Goal: Task Accomplishment & Management: Use online tool/utility

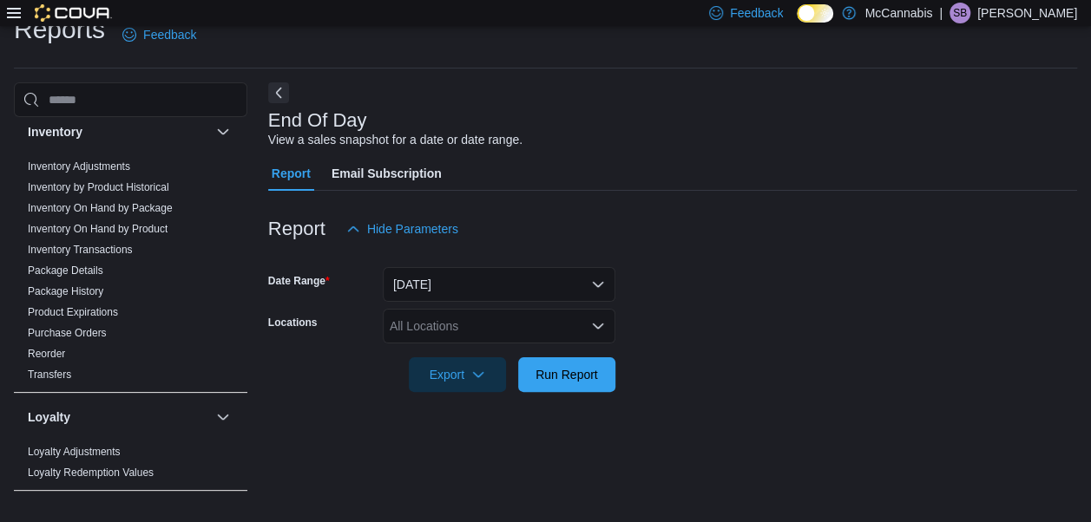
scroll to position [337, 0]
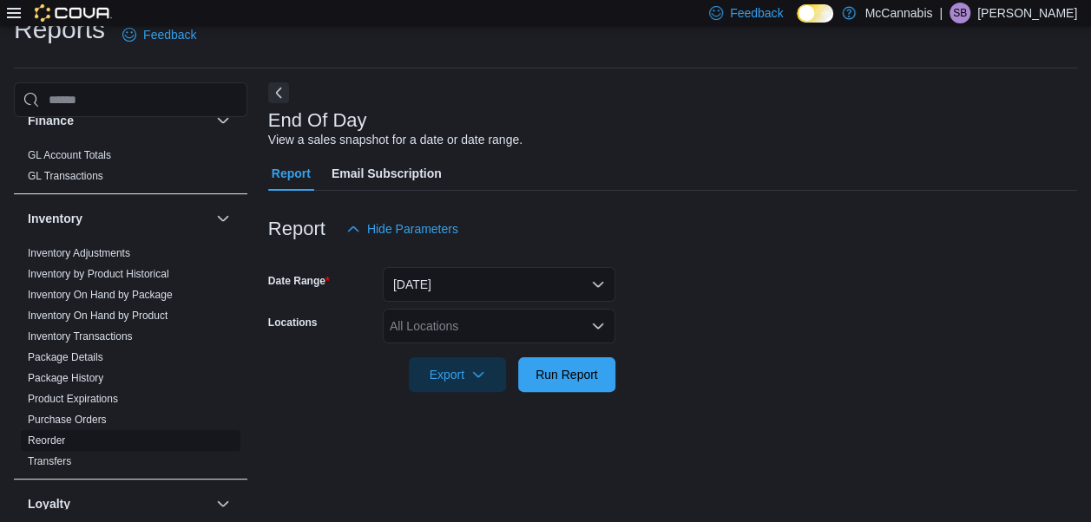
click at [61, 441] on link "Reorder" at bounding box center [46, 441] width 37 height 12
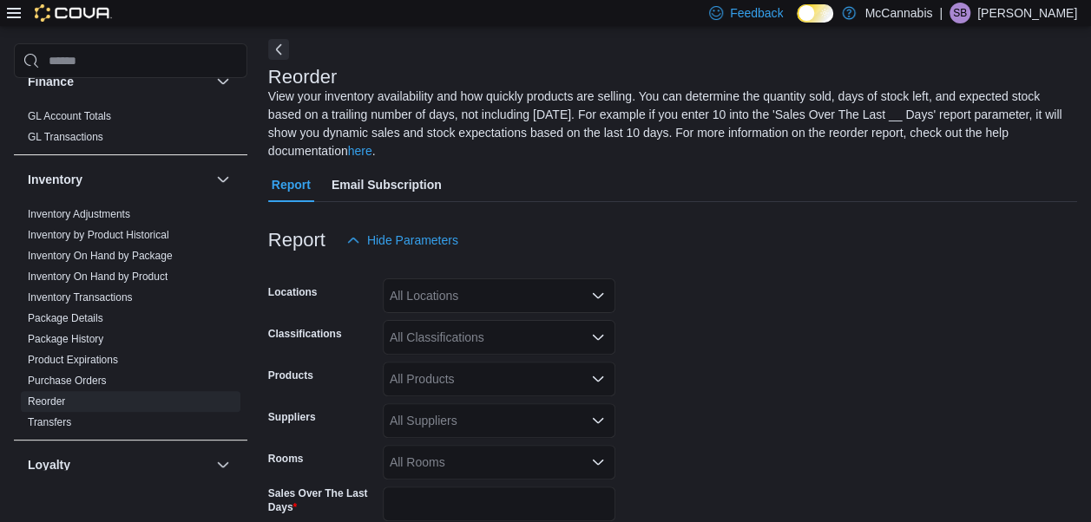
scroll to position [76, 0]
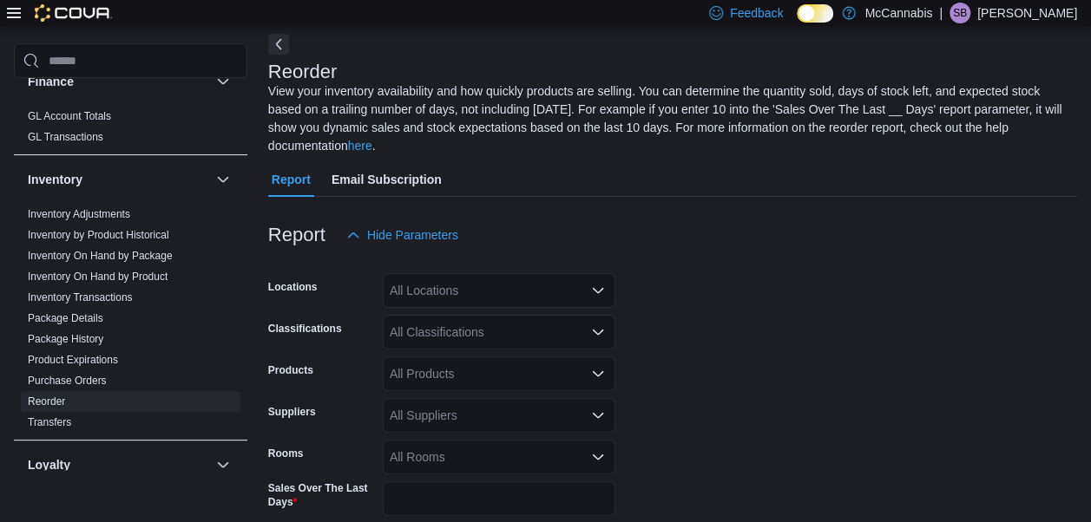
click at [484, 282] on div "All Locations" at bounding box center [499, 290] width 233 height 35
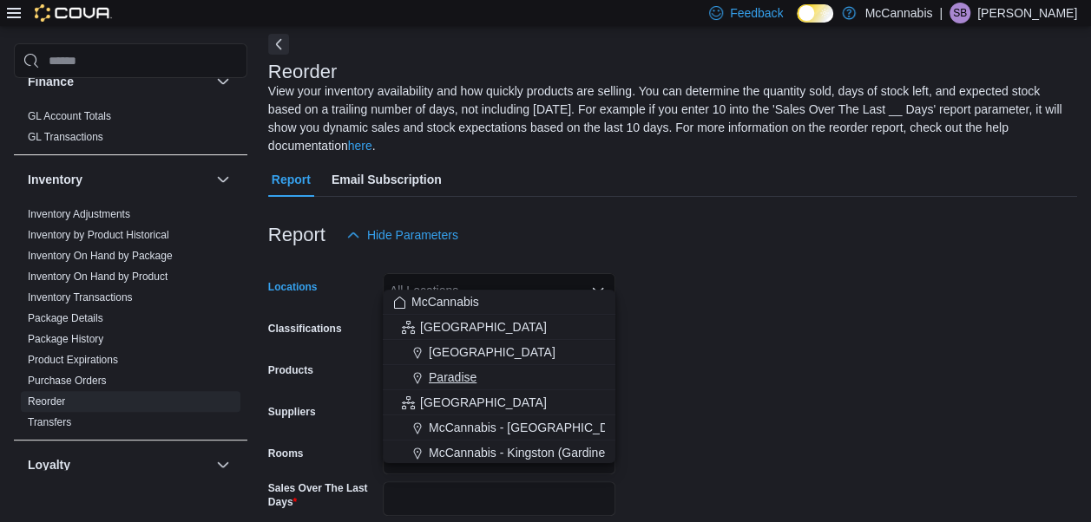
click at [451, 370] on span "Paradise" at bounding box center [453, 377] width 48 height 17
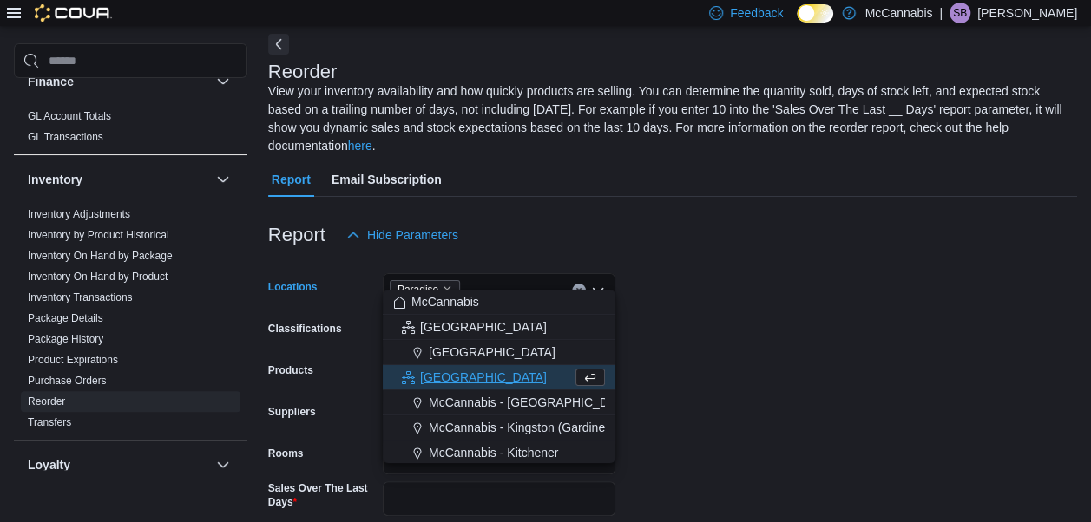
click at [687, 288] on form "Locations Paradise Combo box. Selected. Paradise. Press Backspace to delete Par…" at bounding box center [672, 467] width 809 height 429
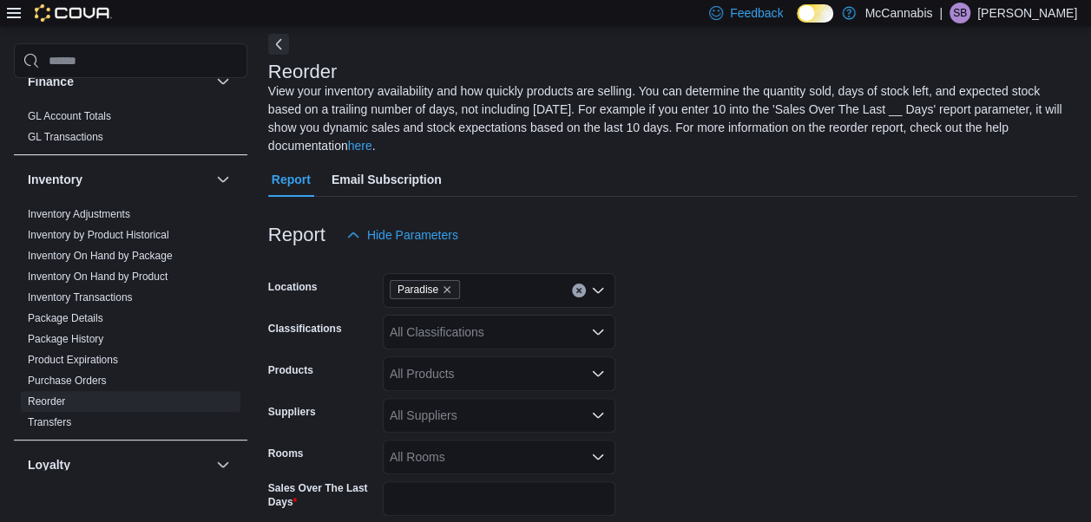
click at [543, 315] on div "All Classifications" at bounding box center [499, 332] width 233 height 35
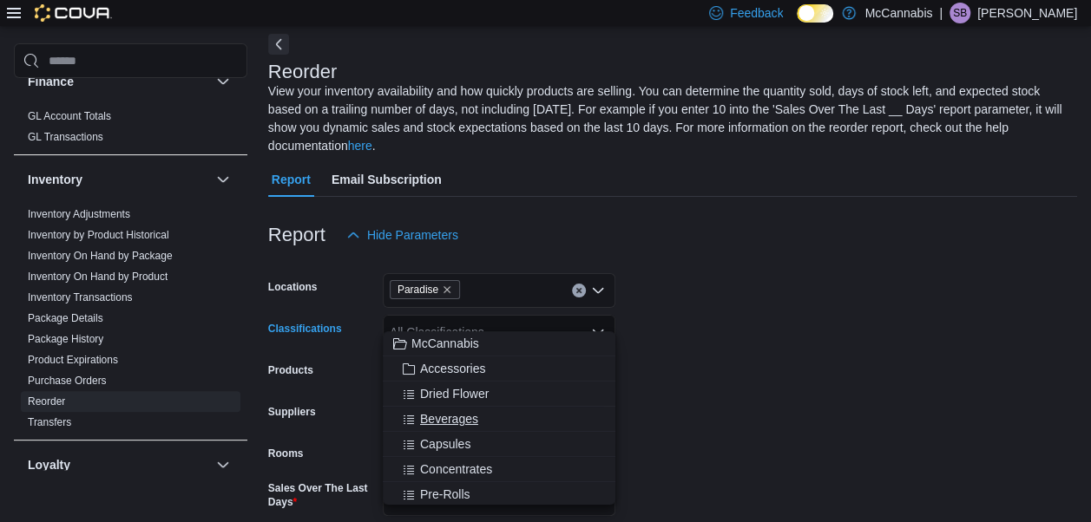
click at [463, 408] on button "Beverages" at bounding box center [499, 419] width 233 height 25
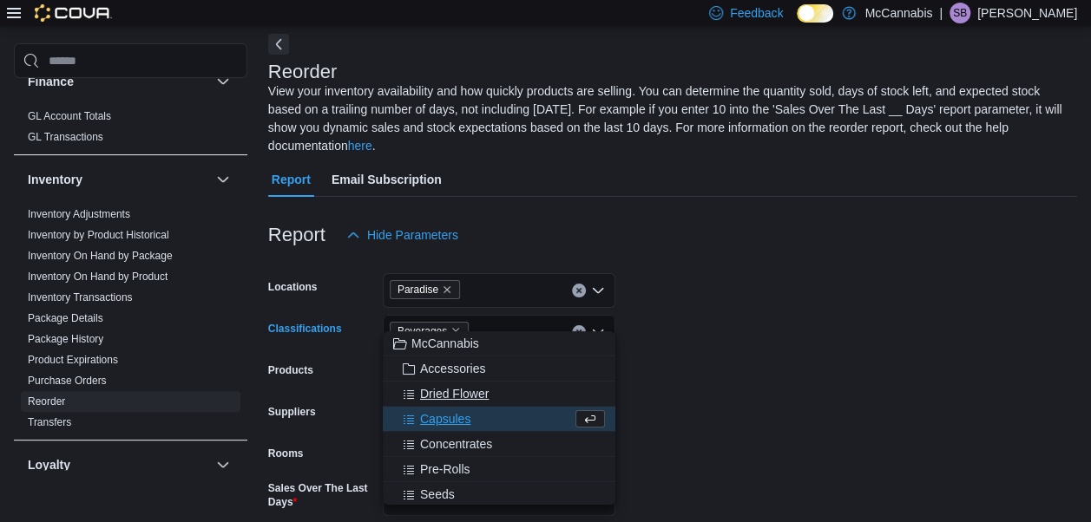
click at [448, 390] on span "Dried Flower" at bounding box center [454, 393] width 69 height 17
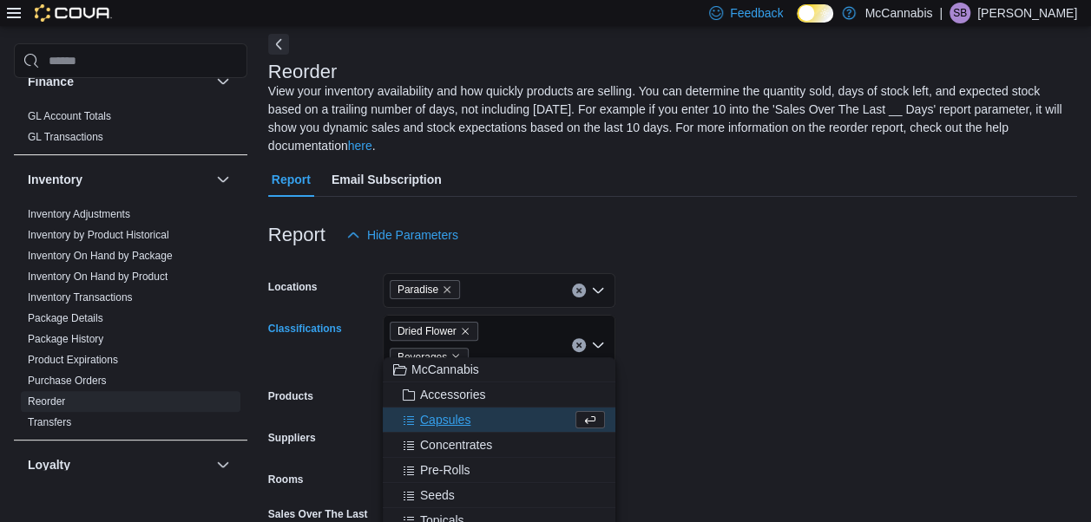
click at [449, 415] on span "Capsules" at bounding box center [445, 419] width 50 height 17
click at [439, 418] on span "Concentrates" at bounding box center [456, 419] width 72 height 17
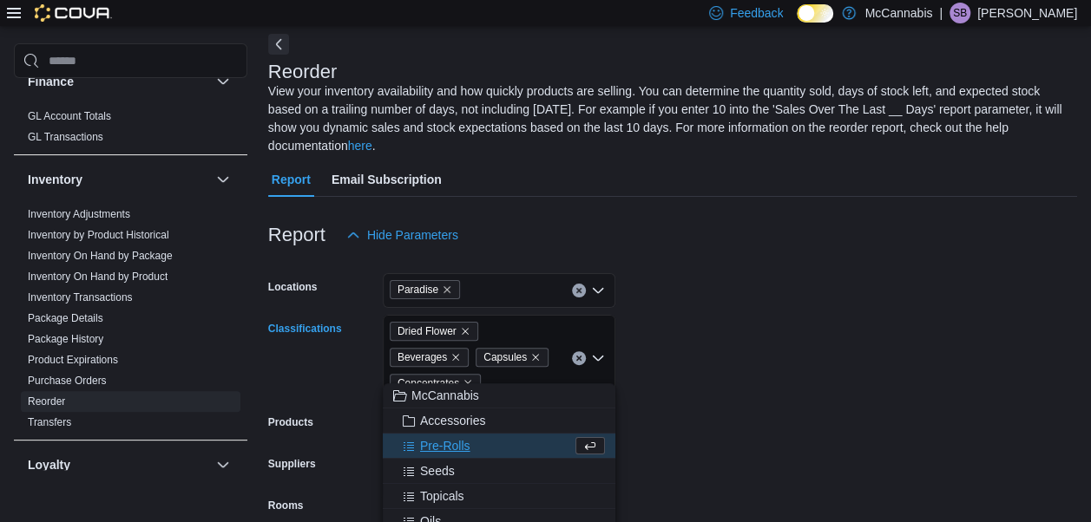
click at [436, 436] on button "Pre-Rolls" at bounding box center [499, 446] width 233 height 25
click at [434, 450] on span "Seeds" at bounding box center [437, 445] width 35 height 17
click at [434, 448] on span "Topicals" at bounding box center [442, 445] width 44 height 17
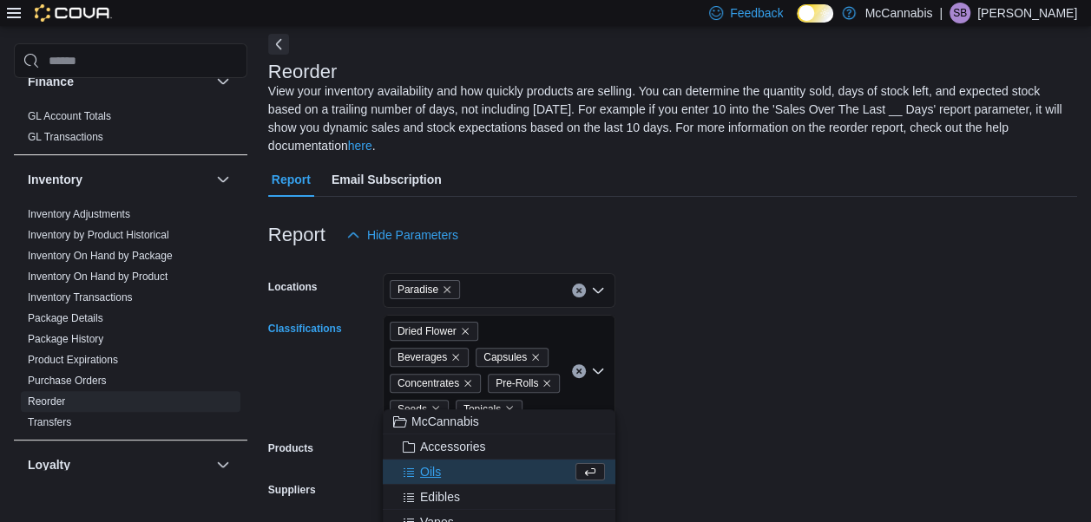
click at [430, 470] on span "Oils" at bounding box center [430, 471] width 21 height 17
click at [429, 479] on span "Edibles" at bounding box center [440, 471] width 40 height 17
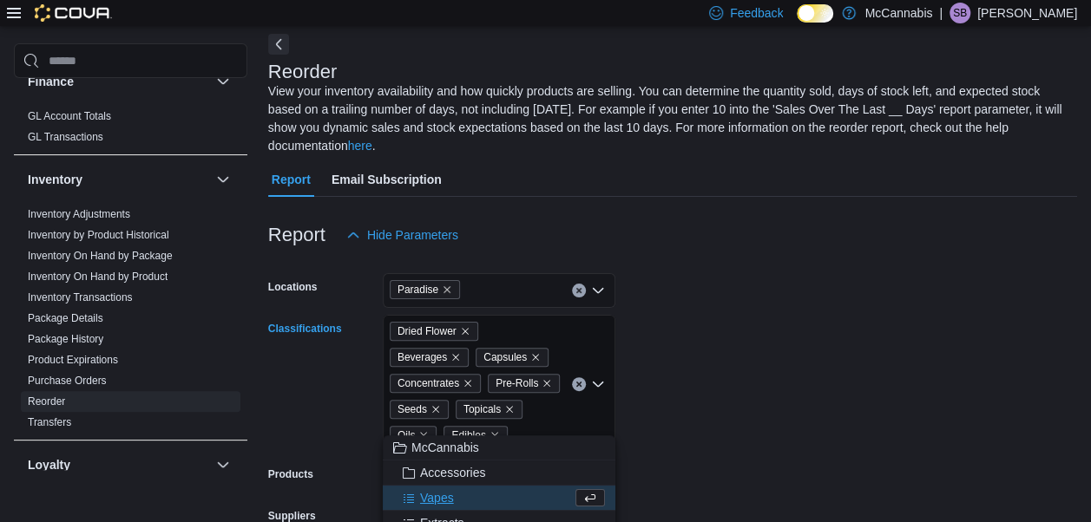
click at [430, 492] on span "Vapes" at bounding box center [437, 497] width 34 height 17
click at [430, 492] on span "Extracts" at bounding box center [442, 497] width 44 height 17
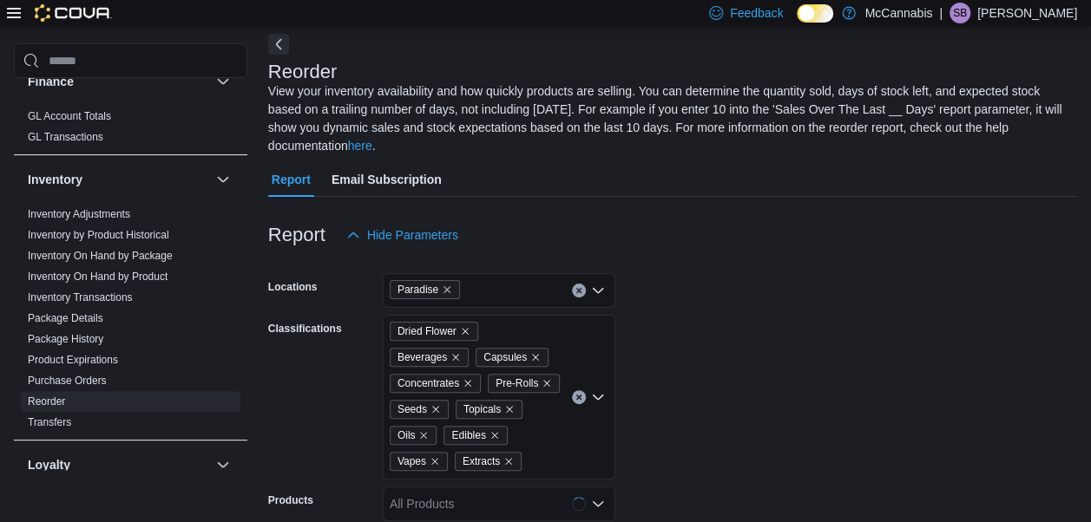
click at [667, 432] on form "Locations Paradise Classifications Dried Flower Beverages Capsules Concentrates…" at bounding box center [672, 532] width 809 height 559
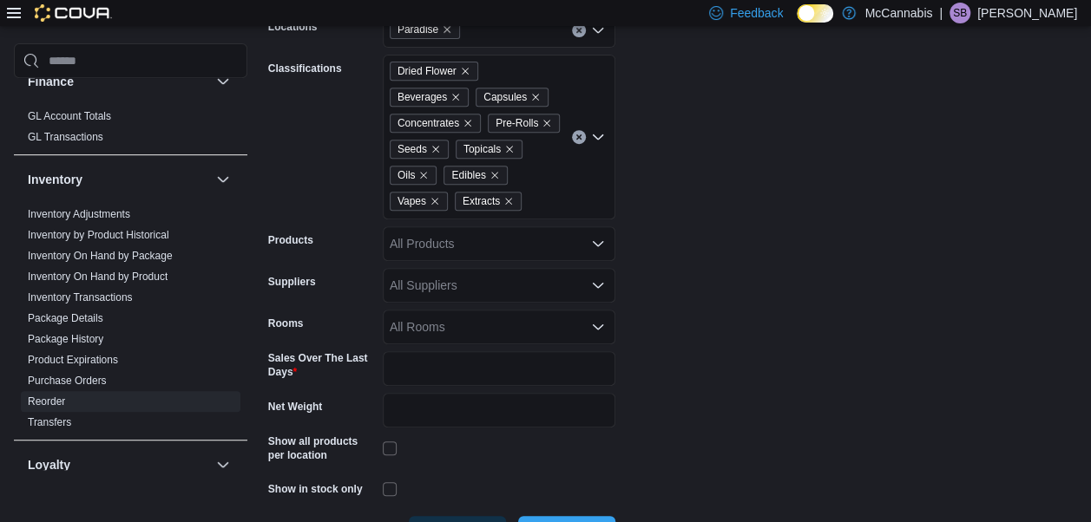
scroll to position [382, 0]
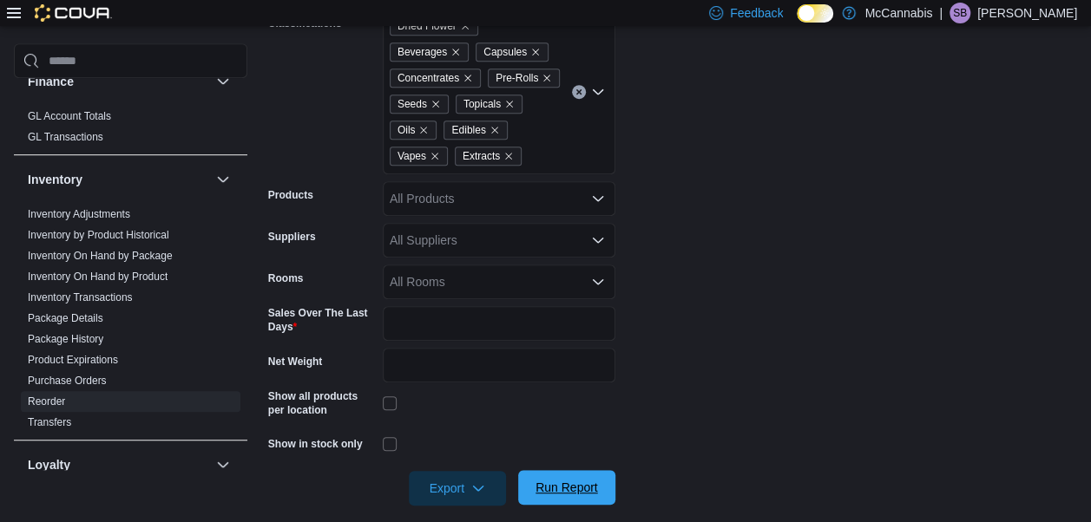
click at [580, 470] on span "Run Report" at bounding box center [567, 487] width 76 height 35
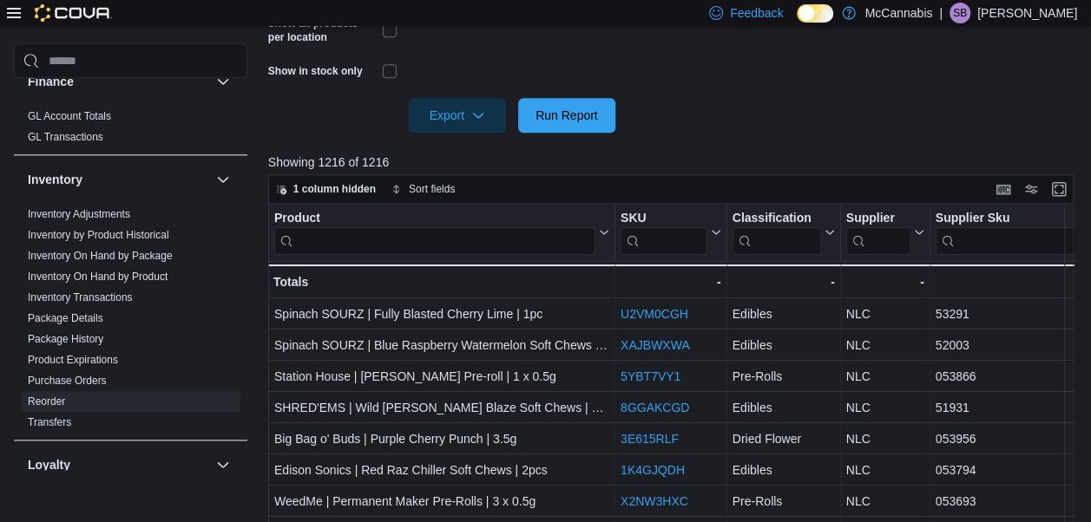
scroll to position [729, 0]
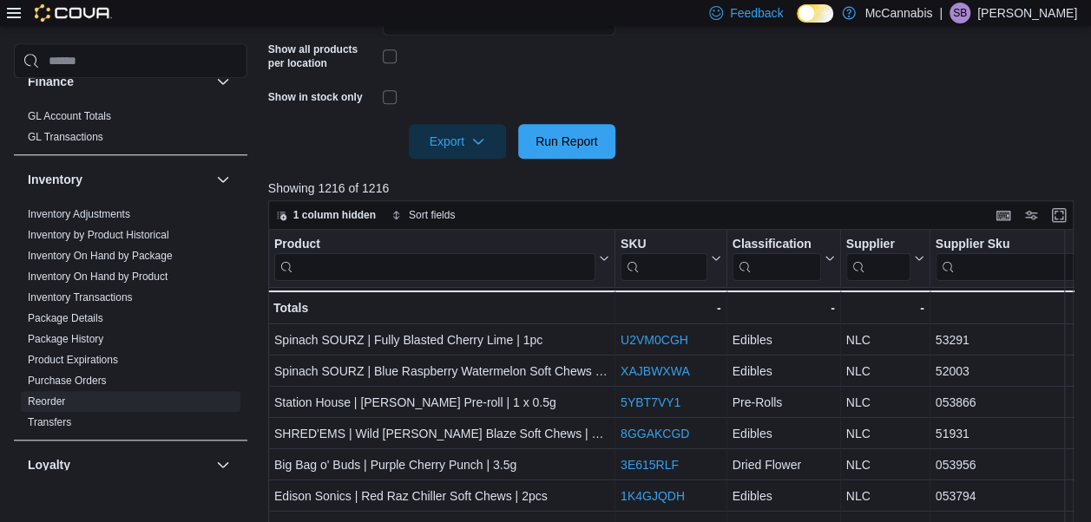
click at [474, 110] on div at bounding box center [672, 117] width 809 height 14
click at [473, 123] on span "Export" at bounding box center [457, 140] width 76 height 35
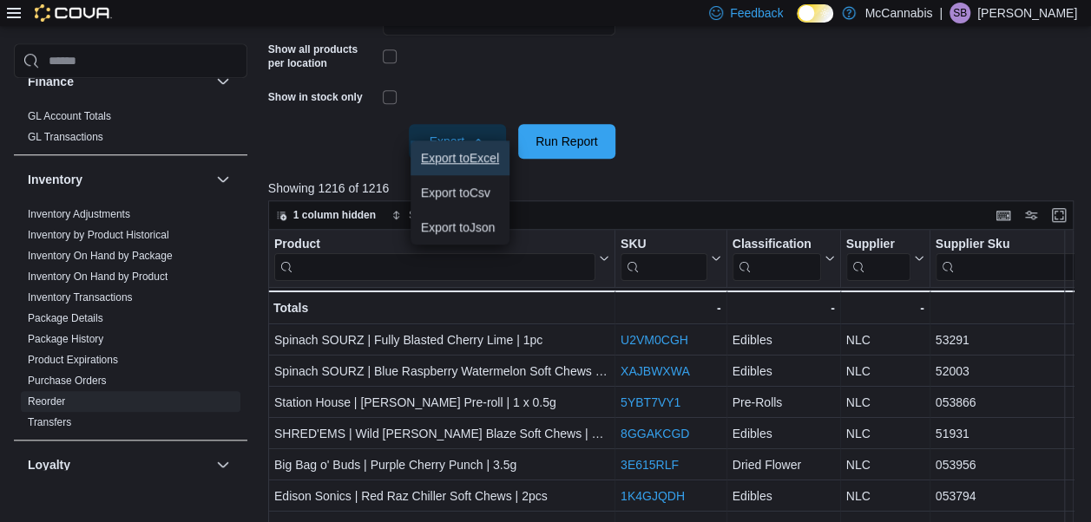
click at [487, 169] on button "Export to Excel" at bounding box center [459, 158] width 99 height 35
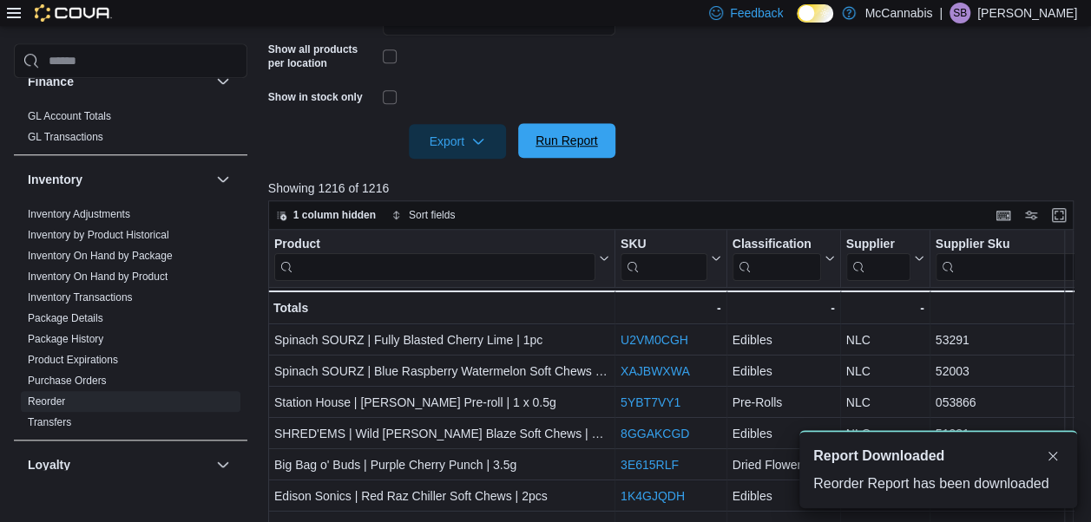
scroll to position [0, 0]
